Goal: Information Seeking & Learning: Learn about a topic

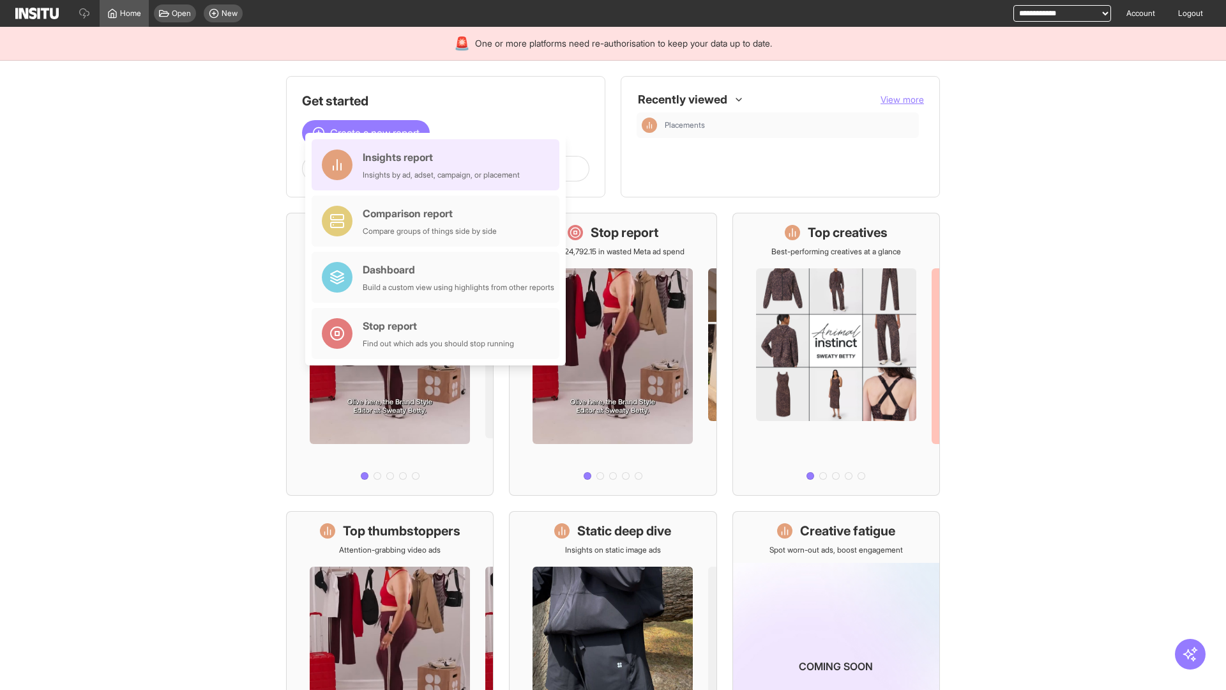
click at [439, 165] on div "Insights report Insights by ad, adset, campaign, or placement" at bounding box center [441, 164] width 157 height 31
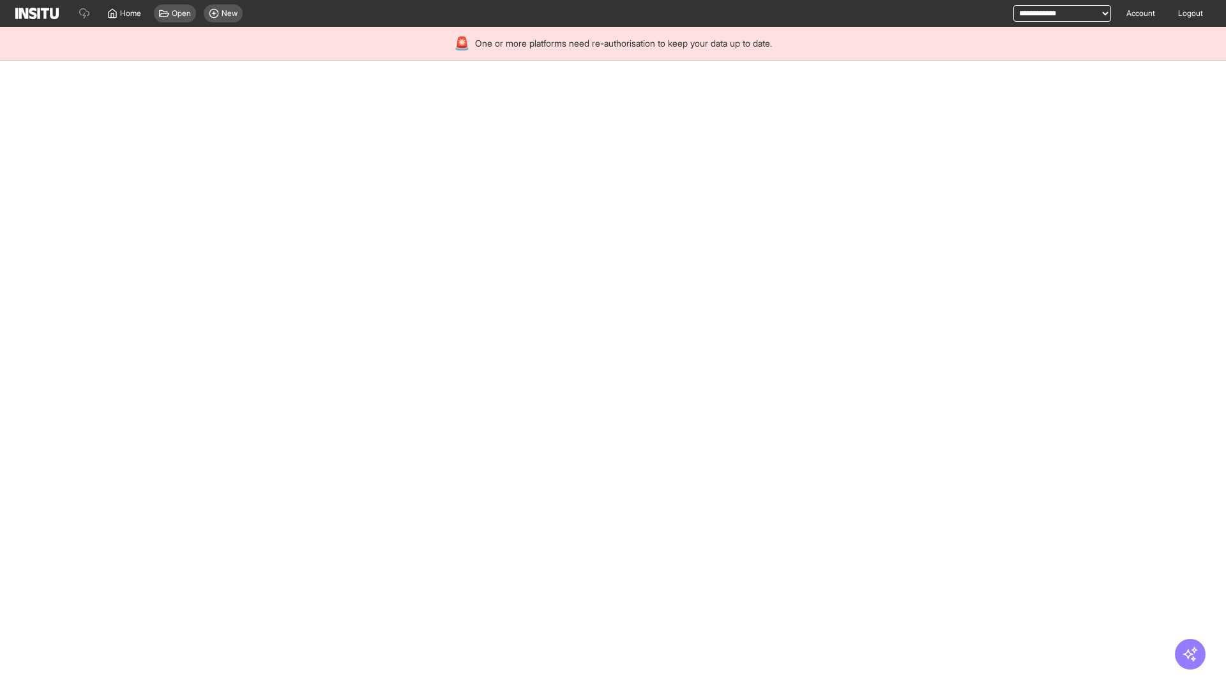
select select "**"
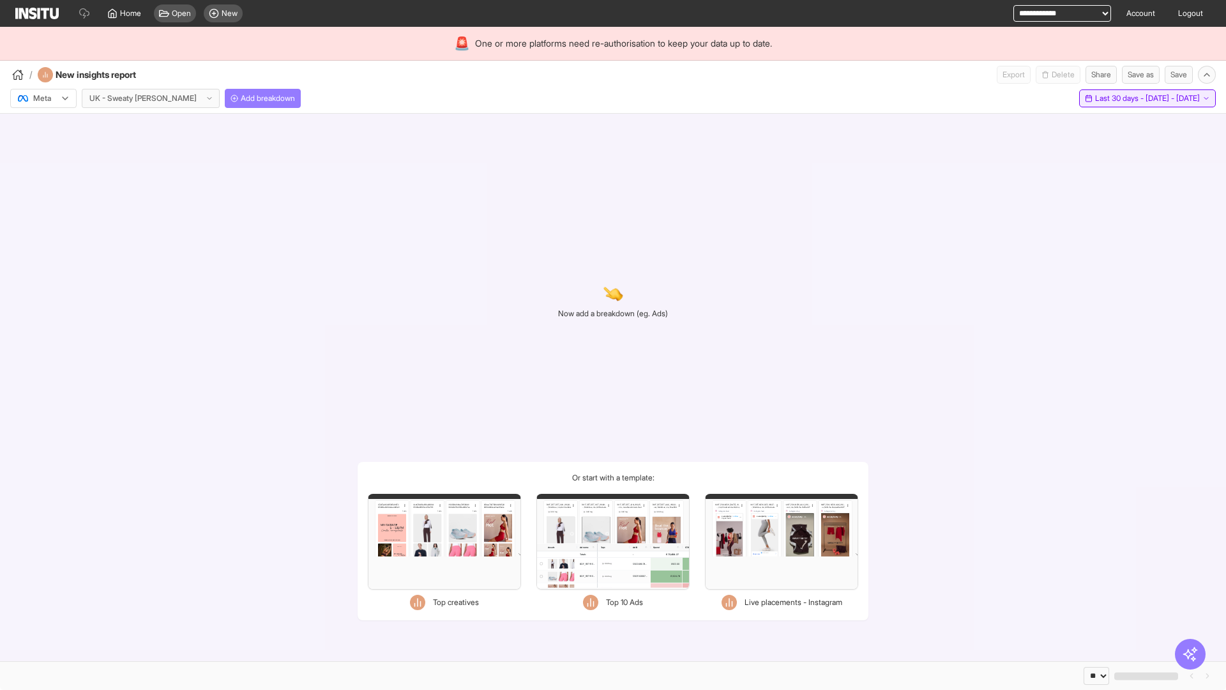
click at [1119, 98] on span "Last 30 days - [DATE] - [DATE]" at bounding box center [1147, 98] width 105 height 10
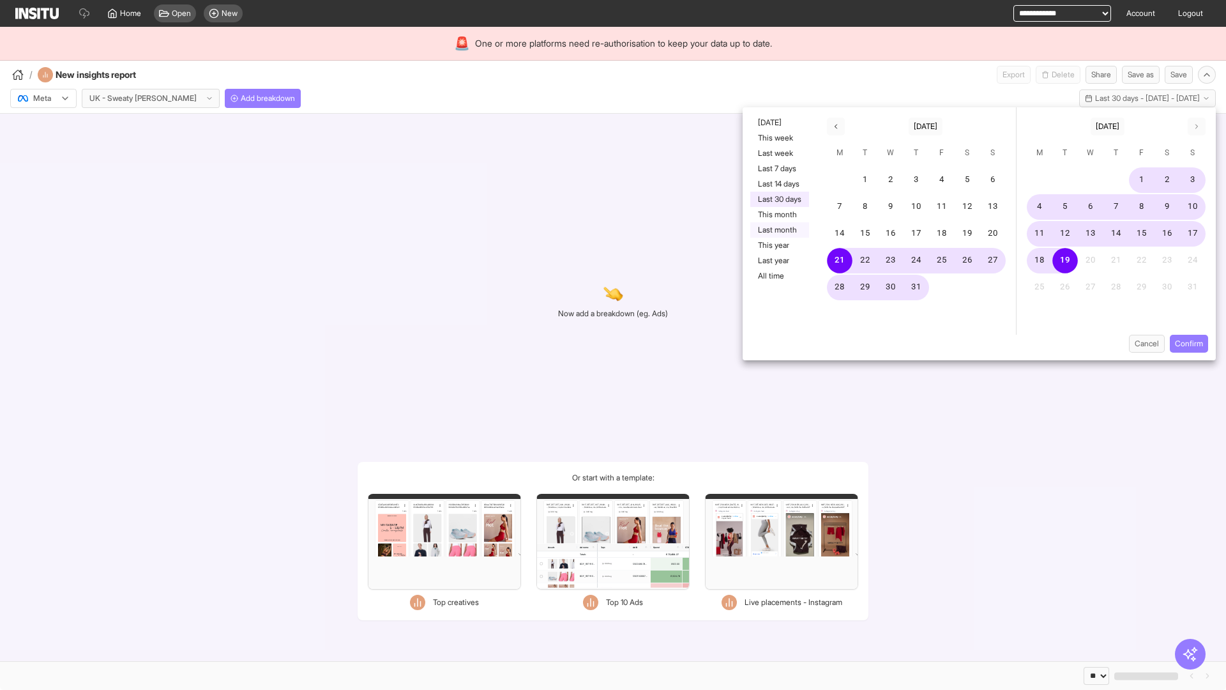
click at [778, 230] on button "Last month" at bounding box center [779, 229] width 59 height 15
